Goal: Contribute content

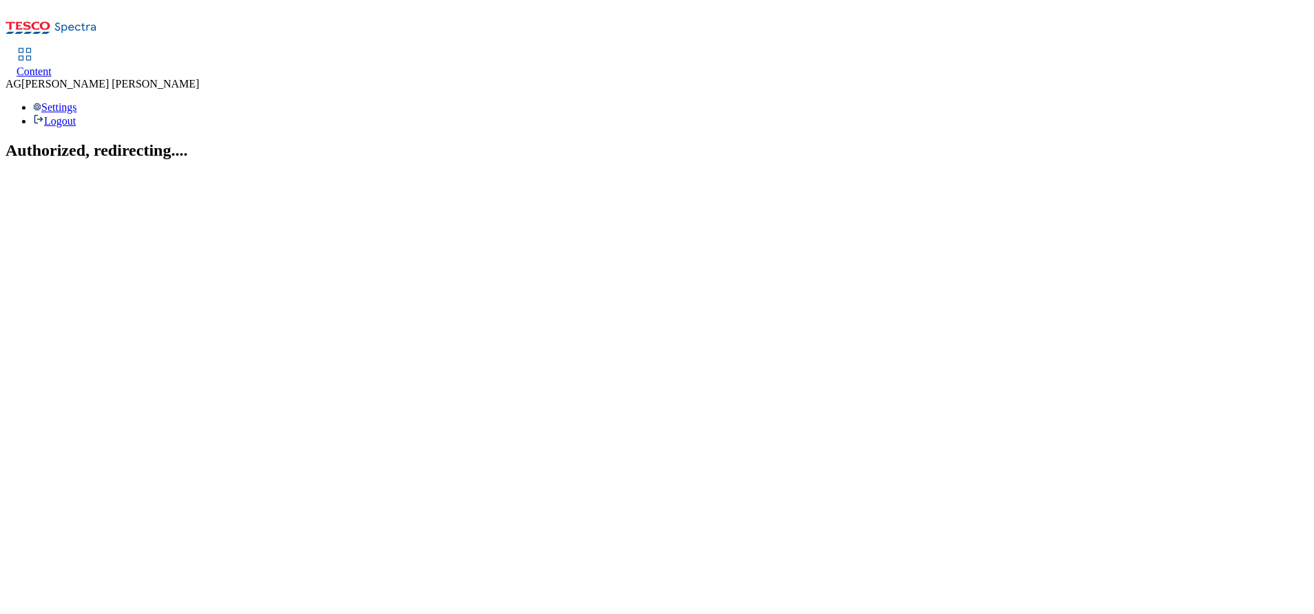
click at [52, 65] on div "Content" at bounding box center [34, 71] width 35 height 12
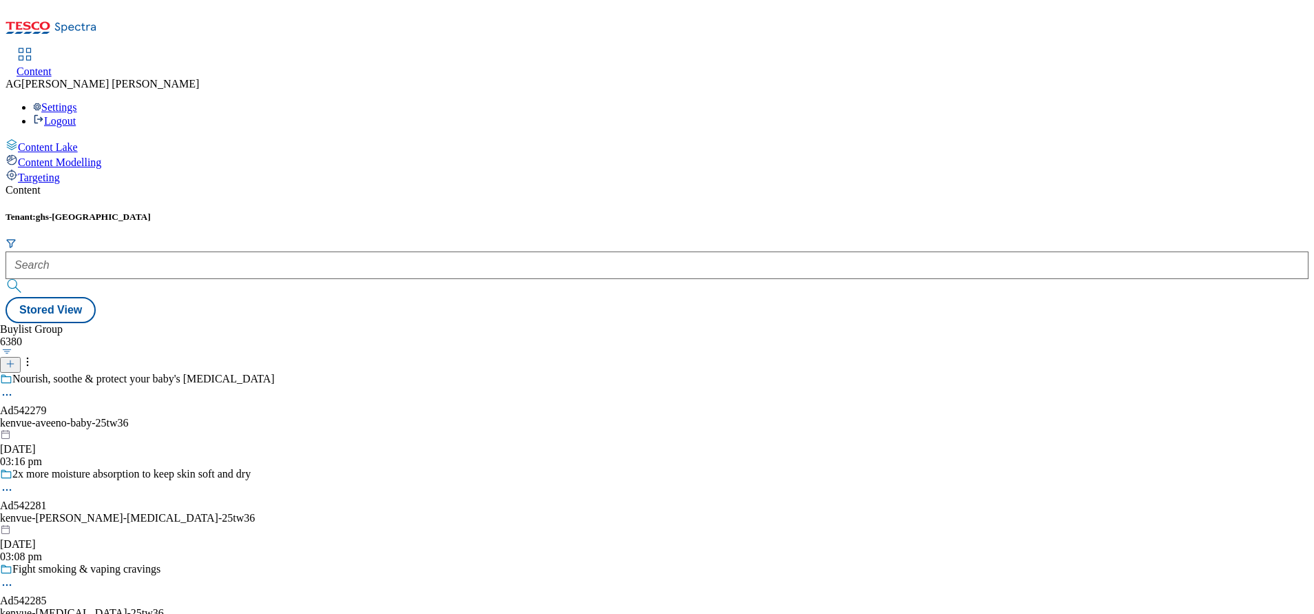
click at [342, 238] on form at bounding box center [657, 267] width 1303 height 59
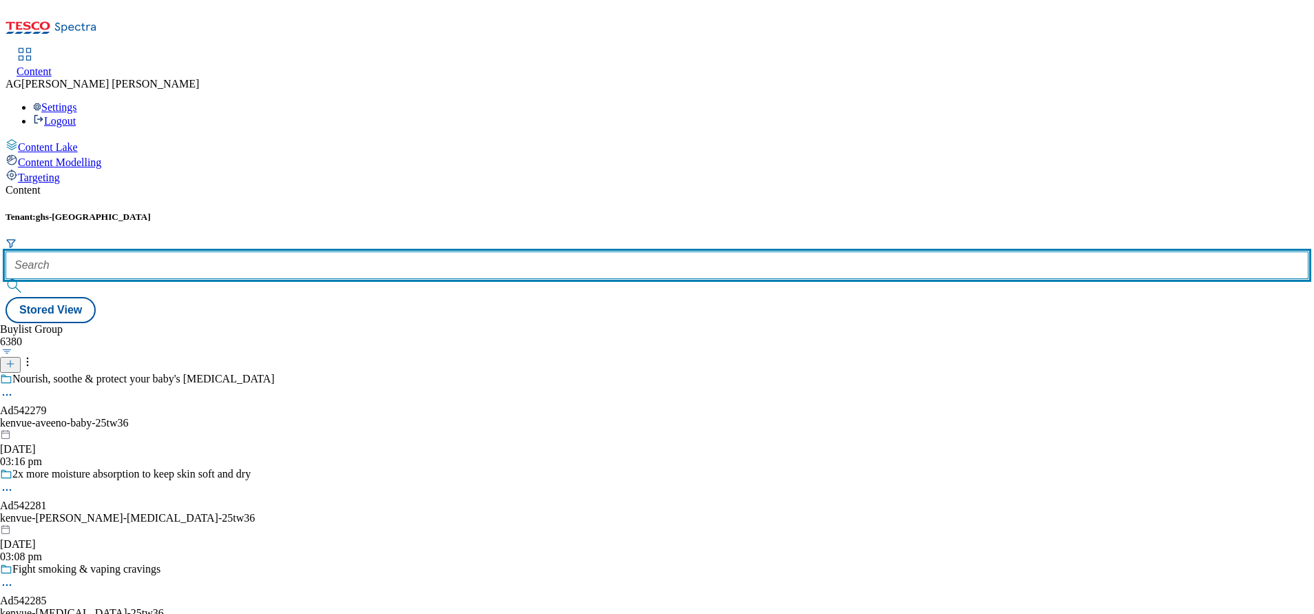
click at [333, 251] on input "text" at bounding box center [657, 265] width 1303 height 28
paste input "marketplace-tvs"
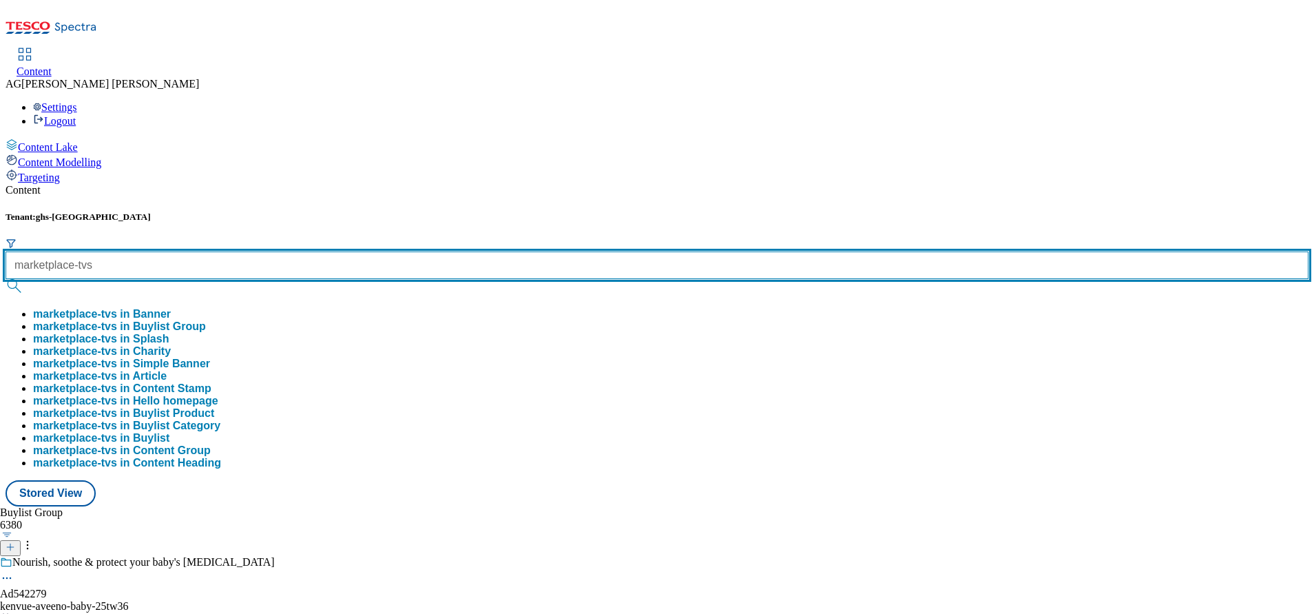
type input "marketplace-tvs"
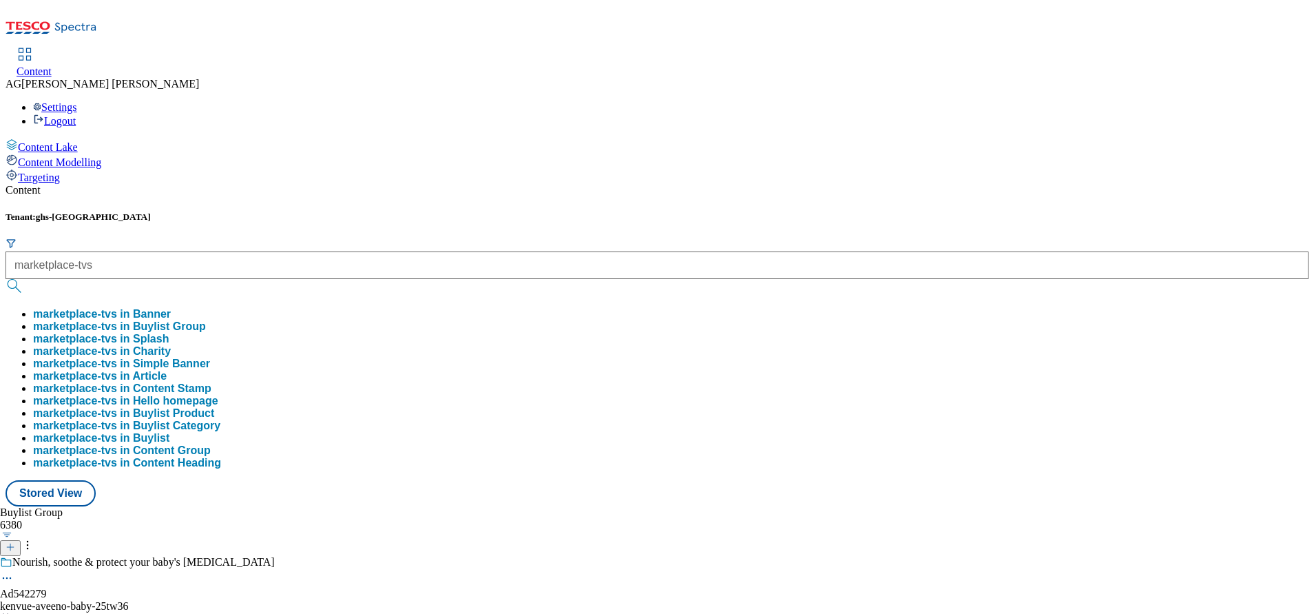
click at [206, 320] on button "marketplace-tvs in Buylist Group" at bounding box center [119, 326] width 173 height 12
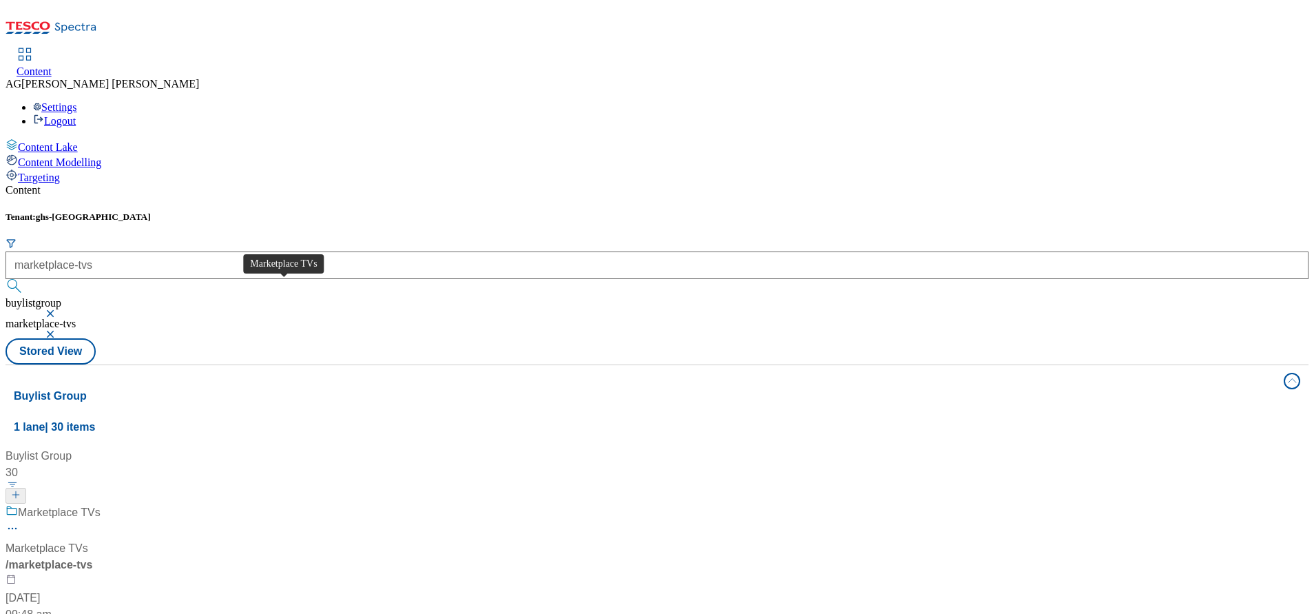
click at [101, 504] on div "Marketplace TVs" at bounding box center [59, 512] width 83 height 17
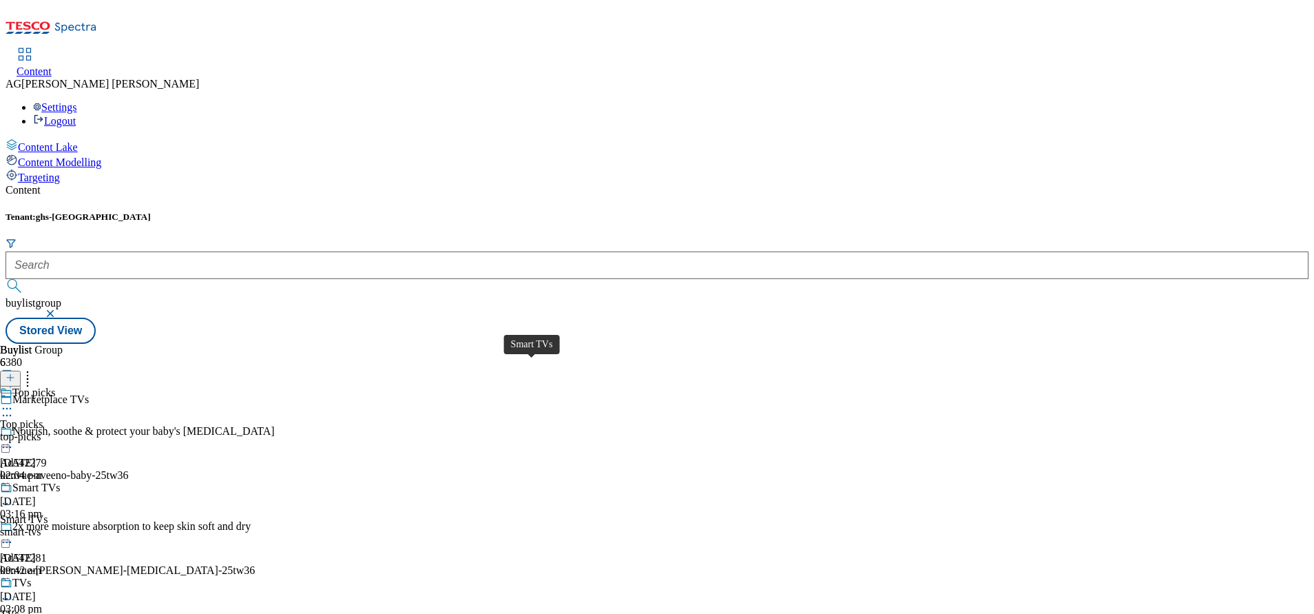
click at [60, 482] on div "Smart TVs" at bounding box center [36, 488] width 48 height 12
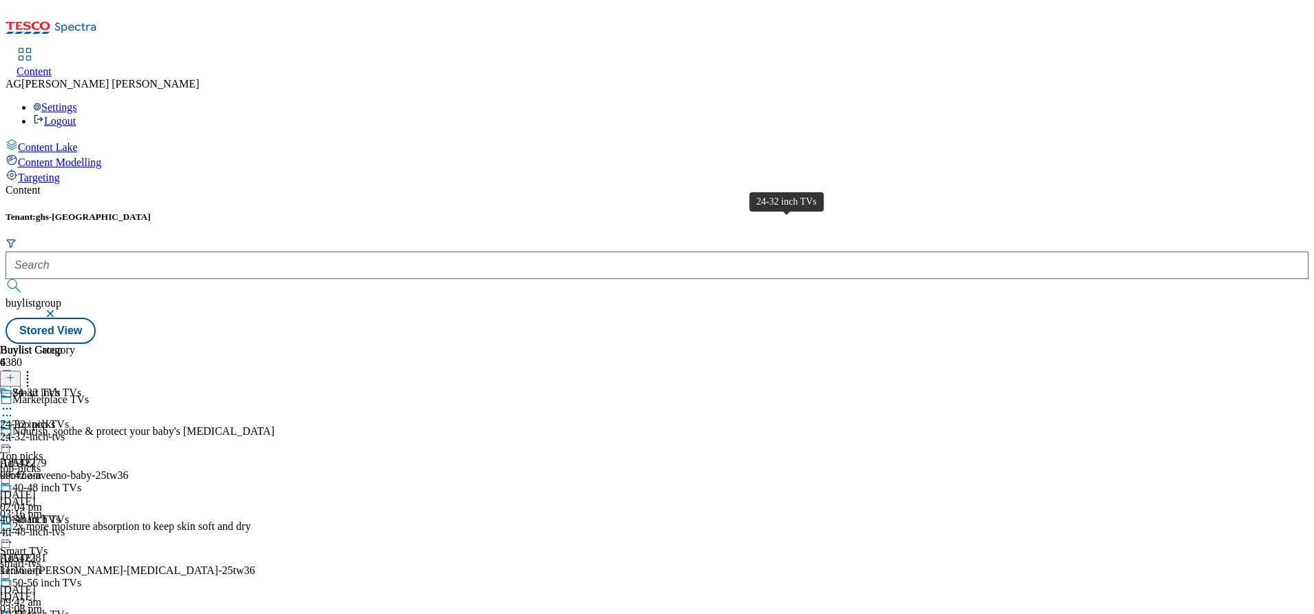
click at [81, 386] on span "24-32 inch TVs" at bounding box center [46, 393] width 69 height 15
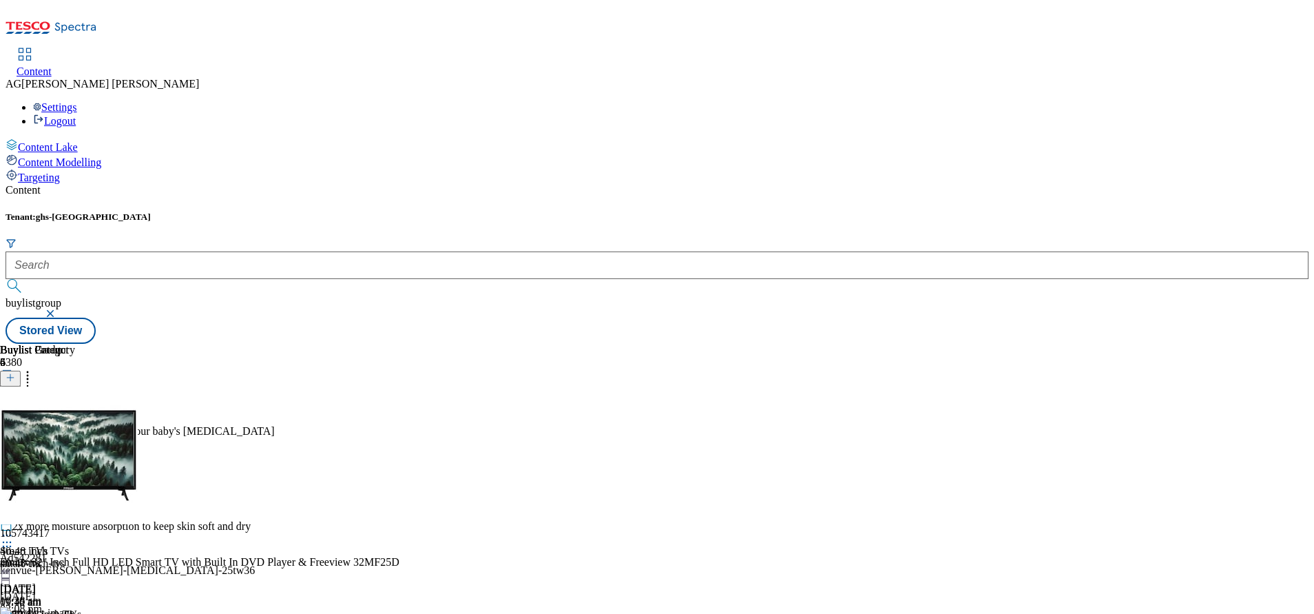
click at [34, 369] on icon at bounding box center [28, 376] width 14 height 14
click at [14, 377] on line at bounding box center [10, 377] width 7 height 0
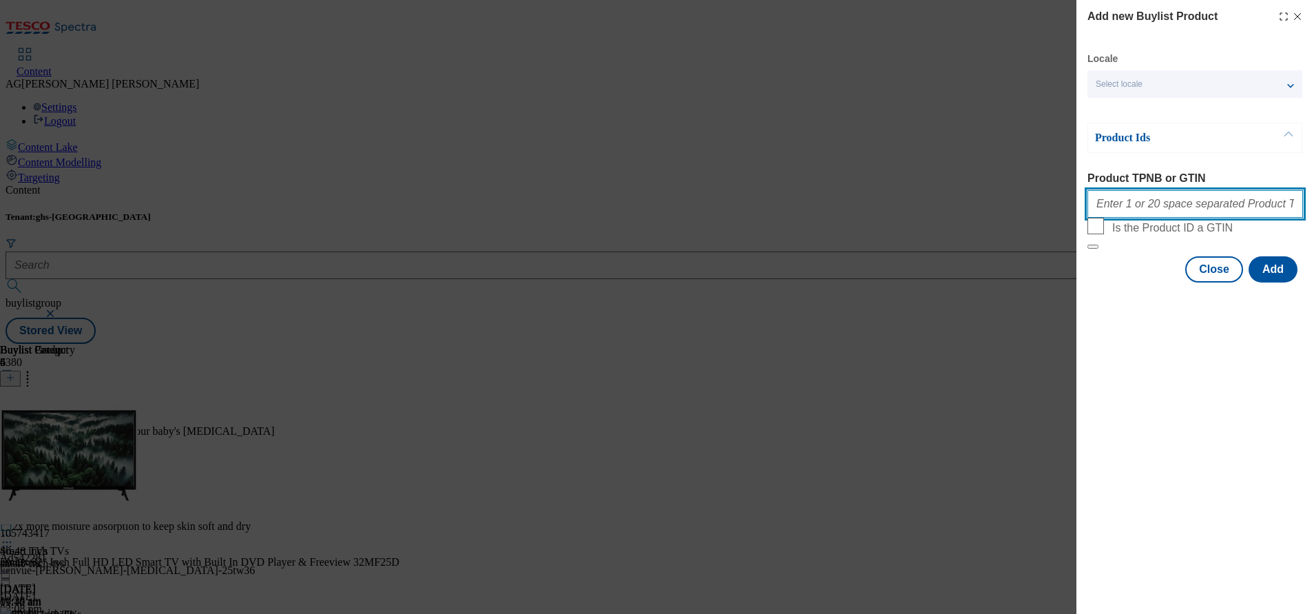
click at [1211, 209] on input "Product TPNB or GTIN" at bounding box center [1196, 204] width 216 height 28
paste input "105484280 105844911 106118990 105582474 106119498 106126187"
type input "105484280 105844911 106118990 105582474 106119498 106126187"
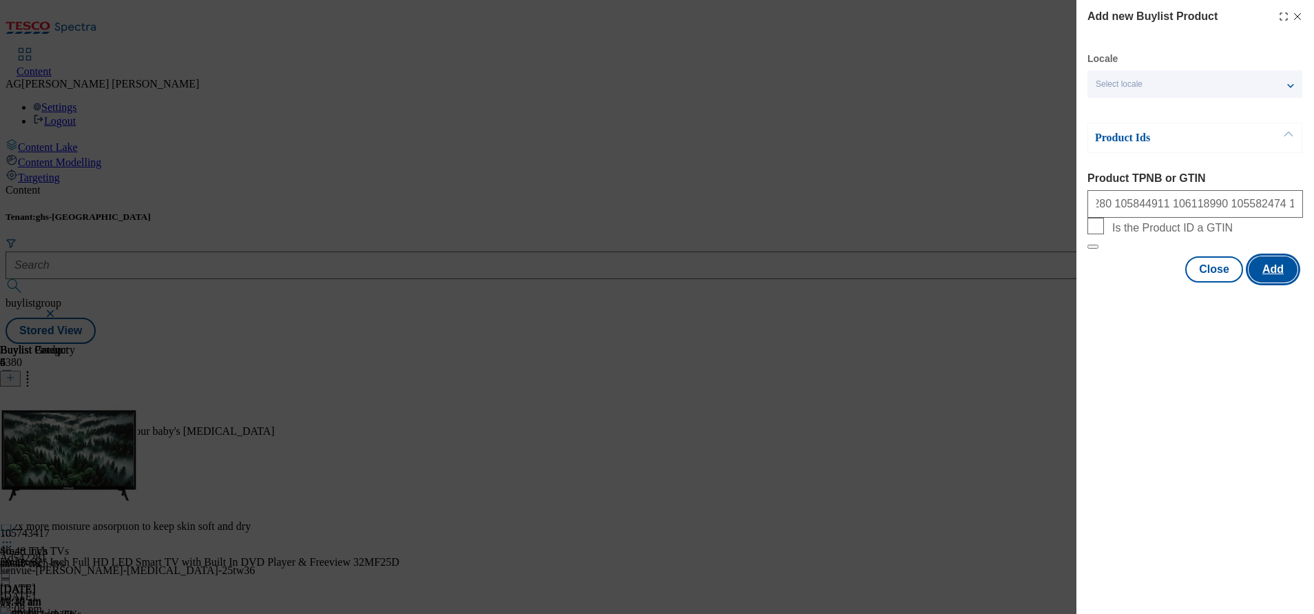
click at [1280, 282] on button "Add" at bounding box center [1273, 269] width 49 height 26
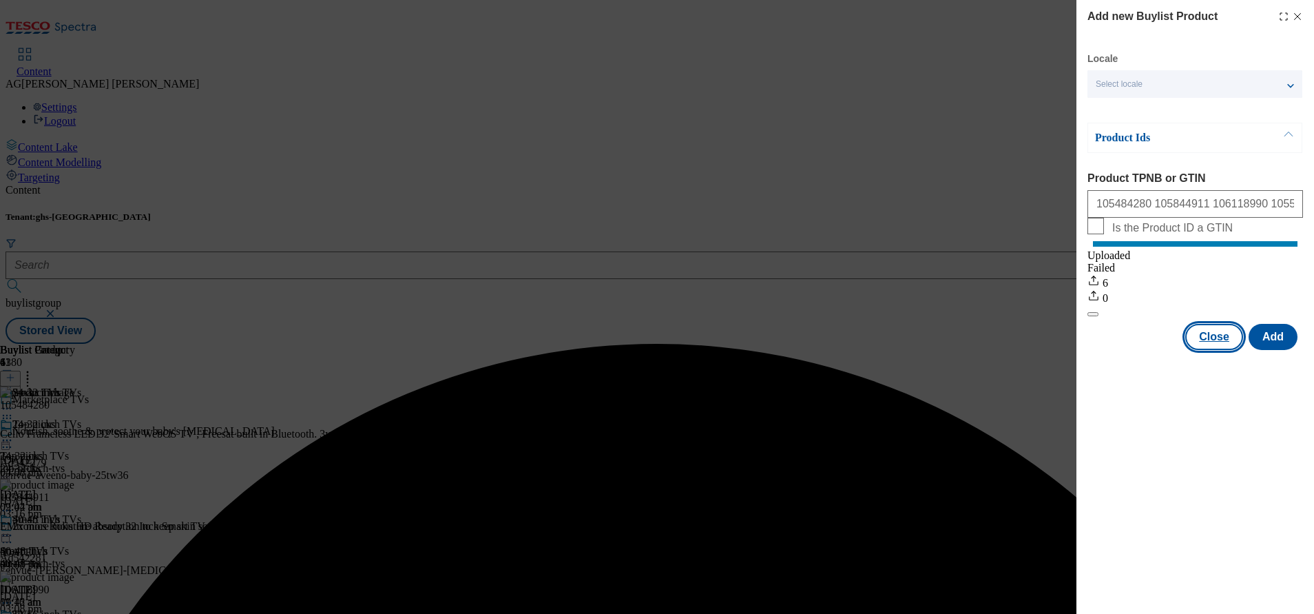
click at [1229, 350] on button "Close" at bounding box center [1215, 337] width 58 height 26
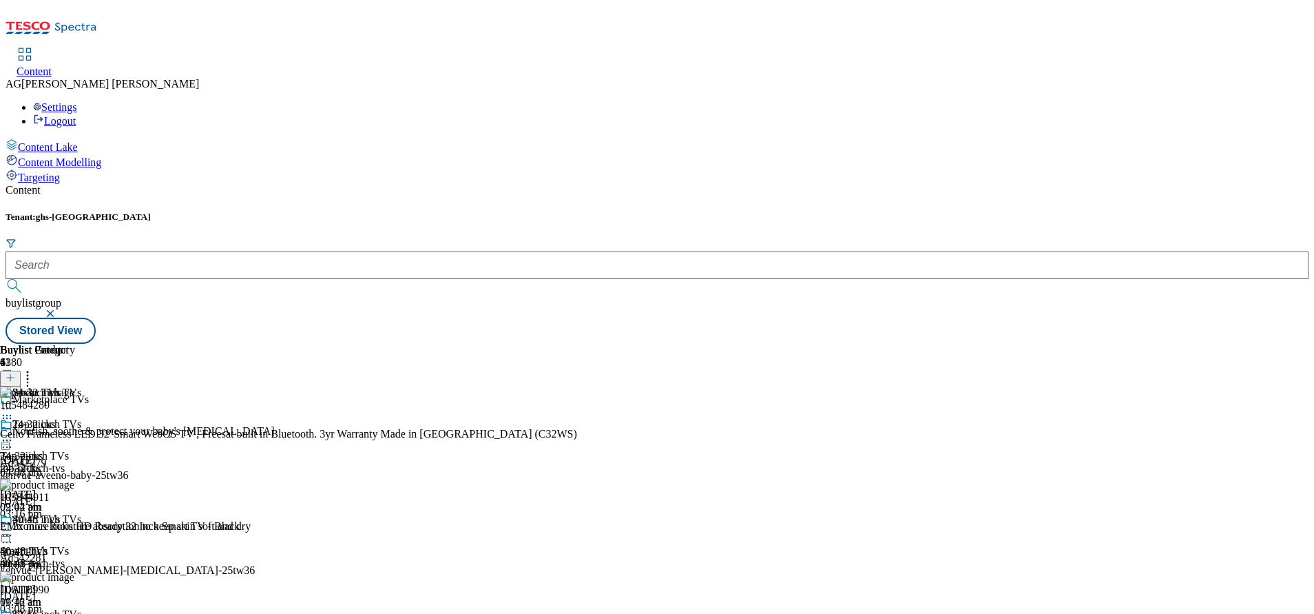
click at [93, 418] on div "24-32 inch TVs 24-32 inch TVs 24-32-inch-tvs 5 Sept 2025 09:42 am" at bounding box center [46, 465] width 93 height 95
click at [14, 433] on icon at bounding box center [7, 440] width 14 height 14
click at [64, 461] on button "Edit" at bounding box center [46, 469] width 37 height 16
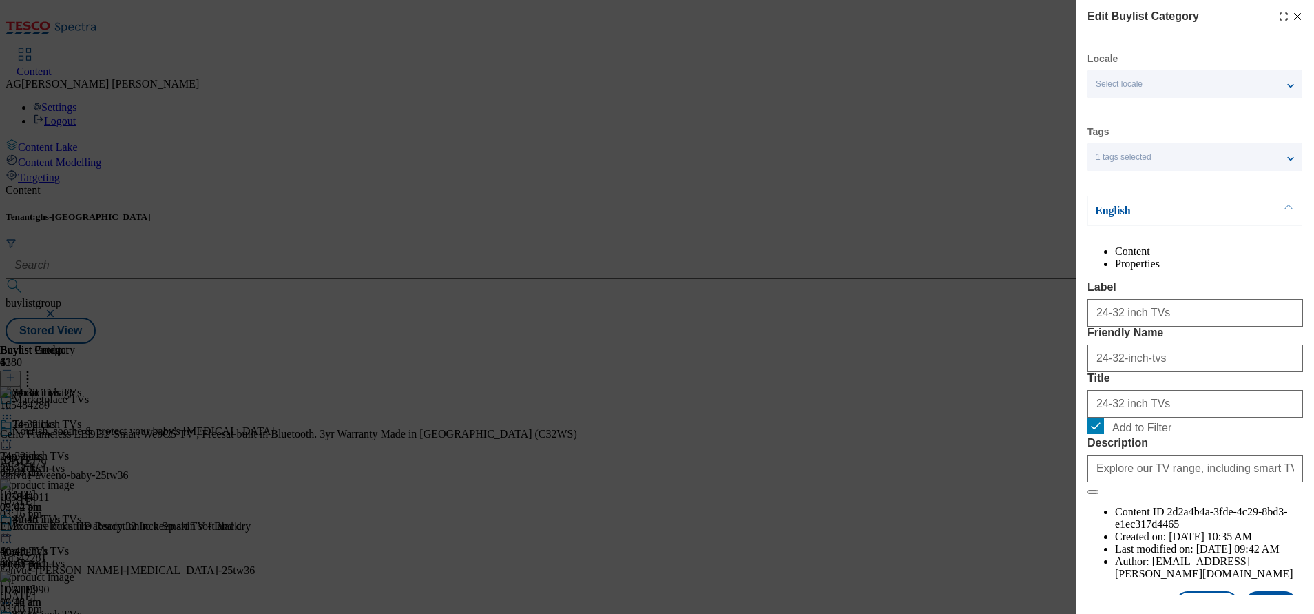
scroll to position [80, 0]
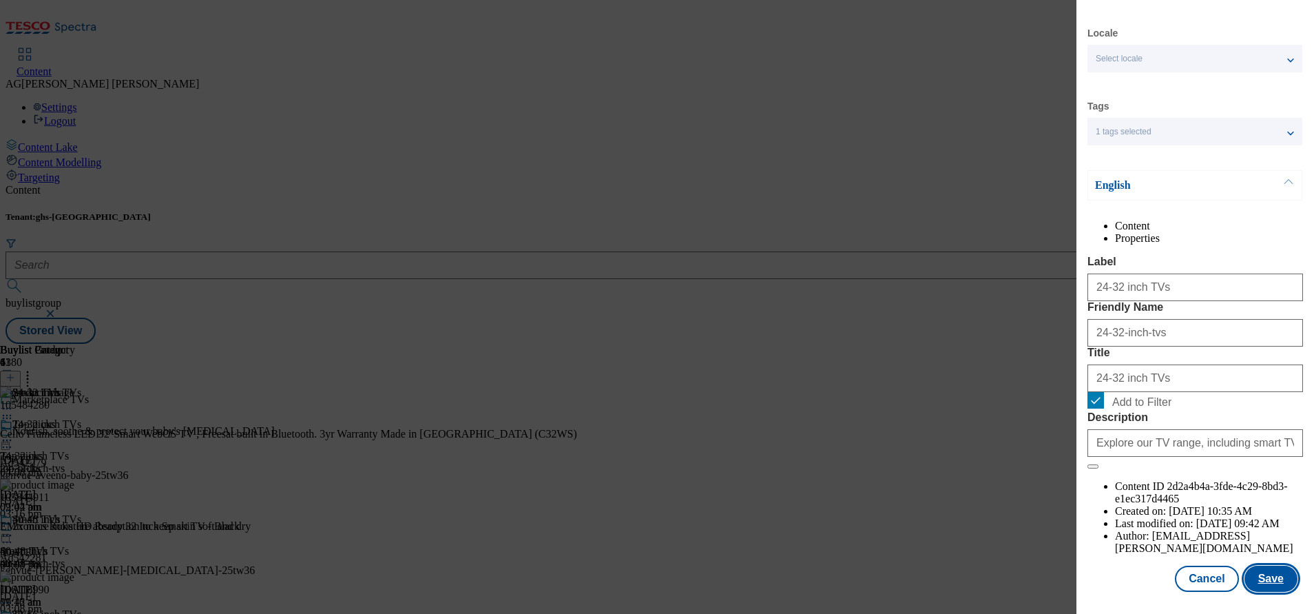
click at [1264, 566] on button "Save" at bounding box center [1271, 579] width 53 height 26
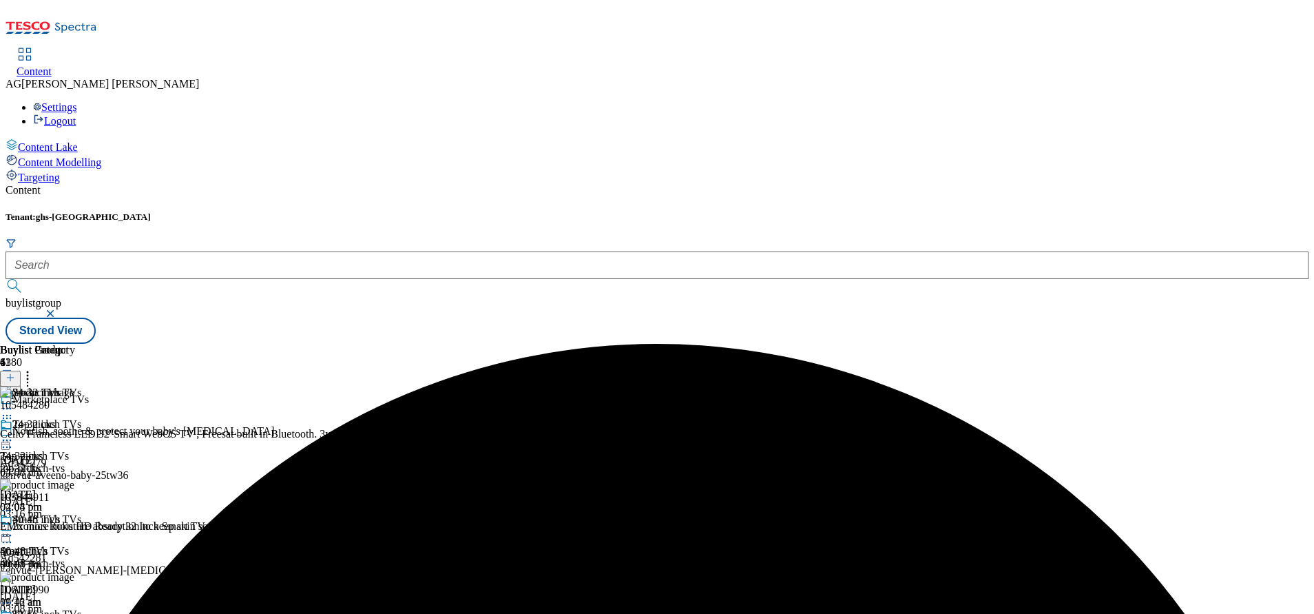
click at [14, 433] on icon at bounding box center [7, 440] width 14 height 14
click at [75, 528] on span "Preview" at bounding box center [59, 533] width 32 height 10
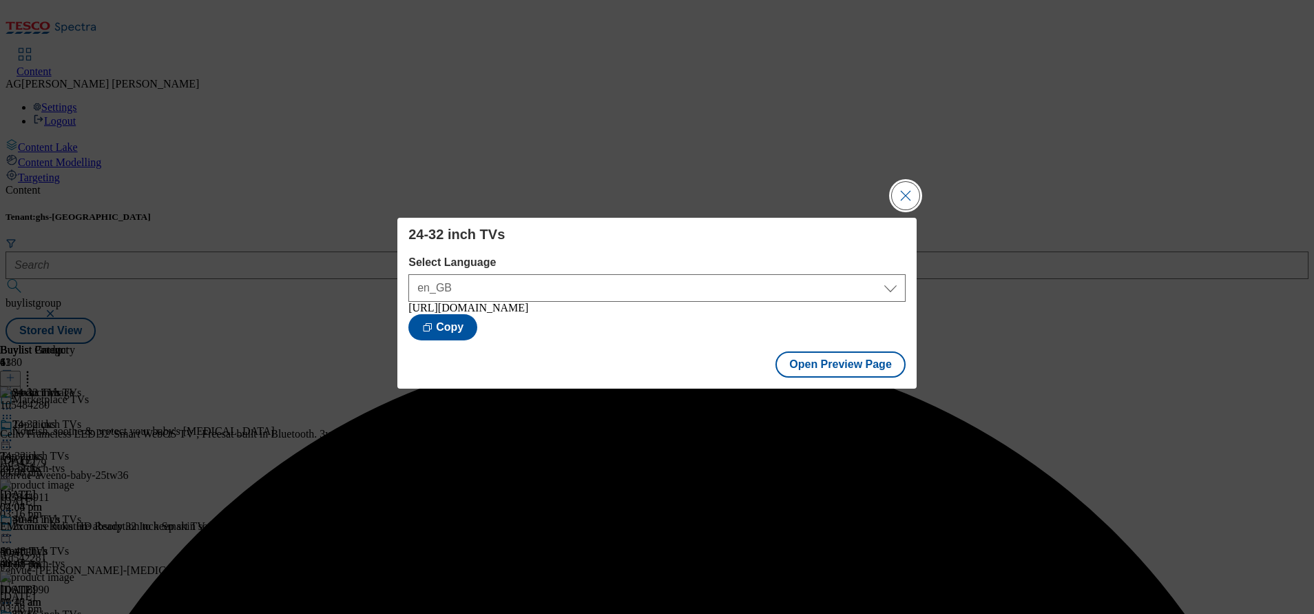
click at [905, 189] on button "Close Modal" at bounding box center [906, 196] width 28 height 28
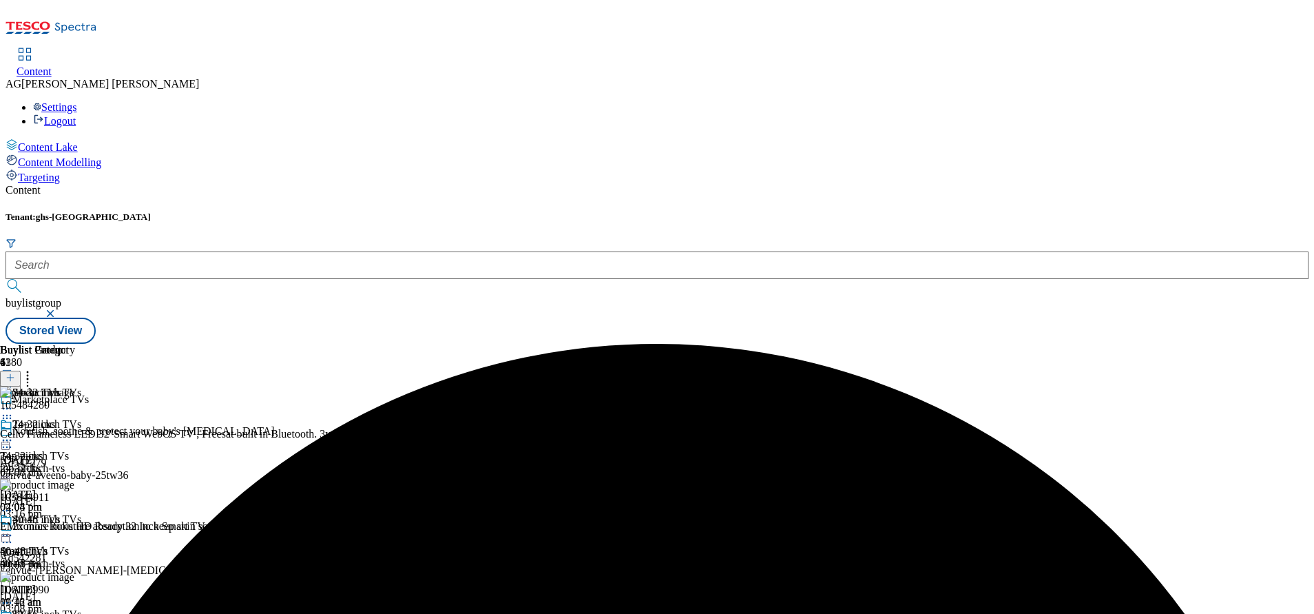
click at [12, 439] on circle at bounding box center [11, 440] width 2 height 2
click at [73, 575] on span "Publish" at bounding box center [58, 580] width 30 height 10
